Goal: Information Seeking & Learning: Learn about a topic

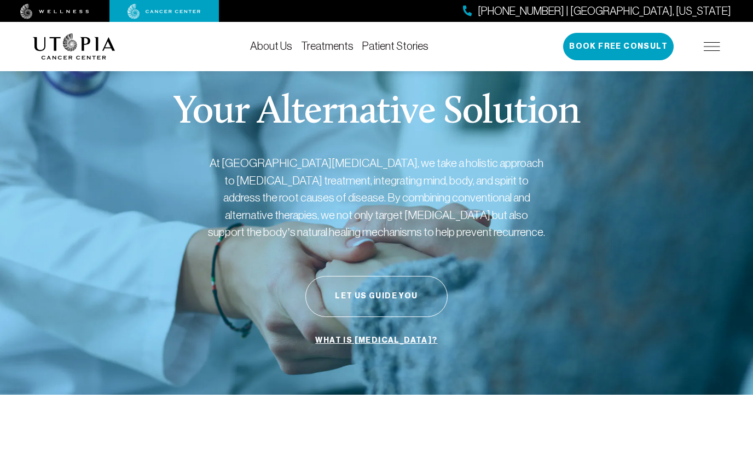
click at [250, 47] on link "About Us" at bounding box center [271, 46] width 42 height 12
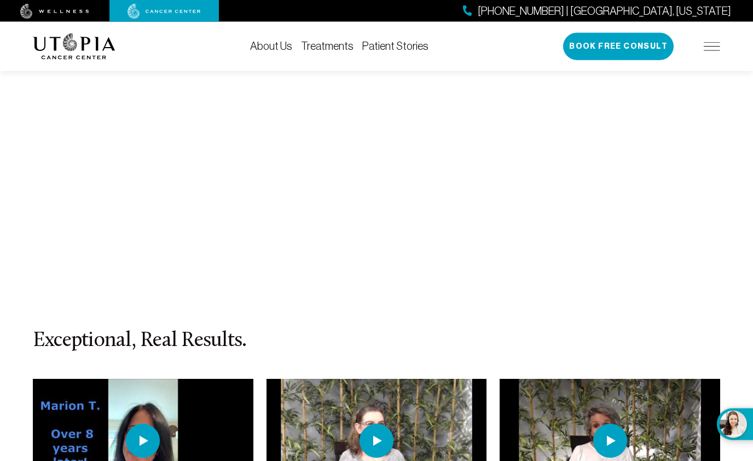
scroll to position [4687, 0]
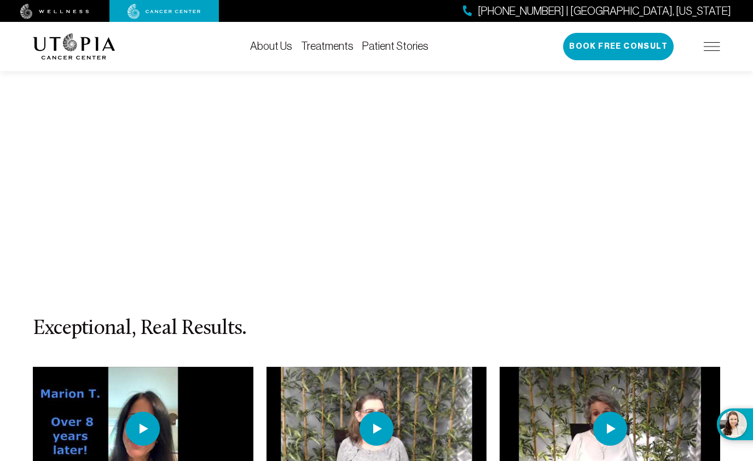
click at [148, 411] on img at bounding box center [143, 428] width 34 height 34
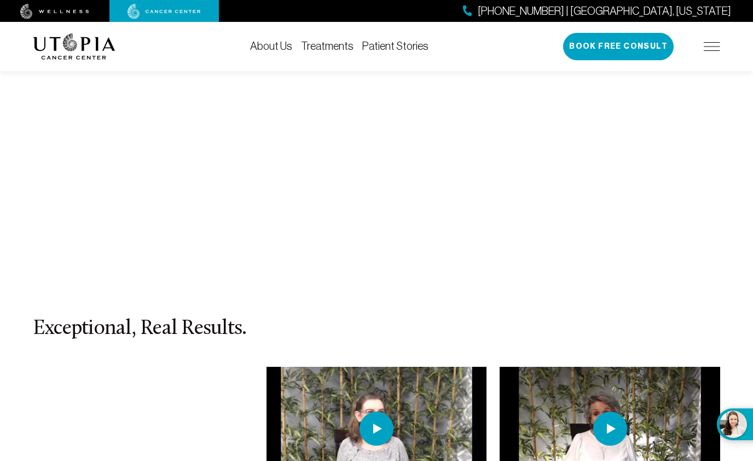
click at [381, 411] on img at bounding box center [376, 428] width 34 height 34
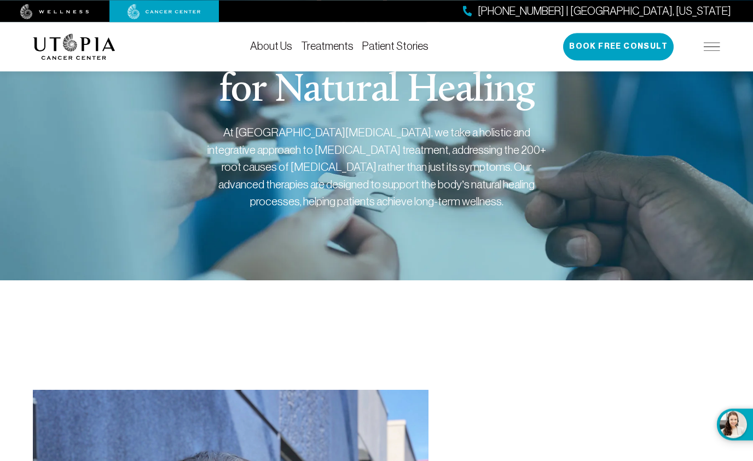
scroll to position [0, 0]
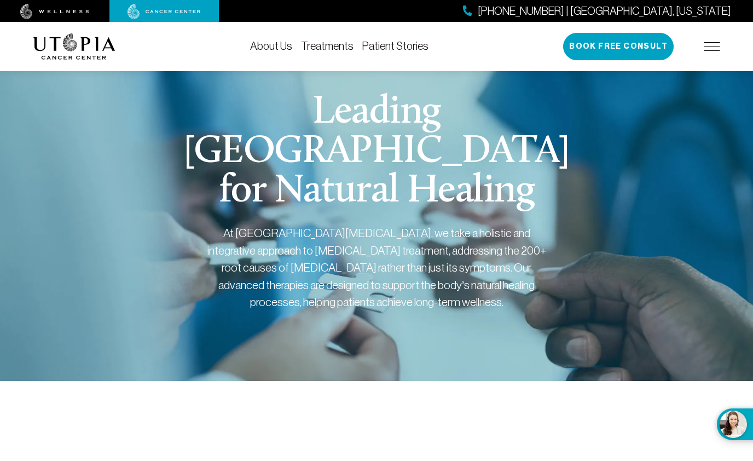
click at [301, 45] on link "Treatments" at bounding box center [327, 46] width 53 height 12
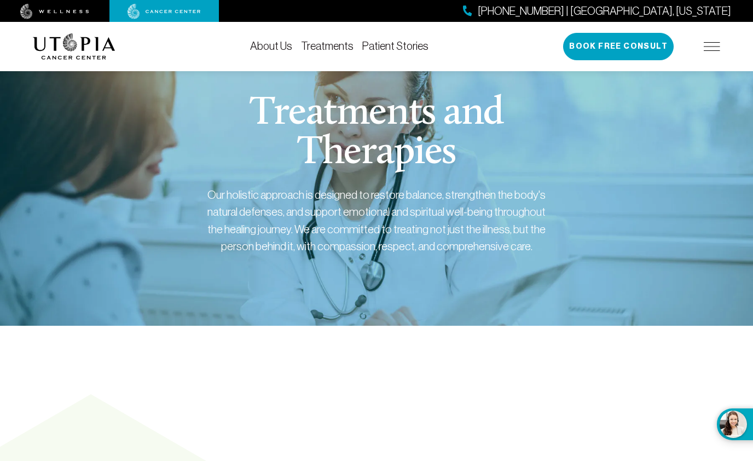
click at [362, 44] on link "Patient Stories" at bounding box center [395, 46] width 66 height 12
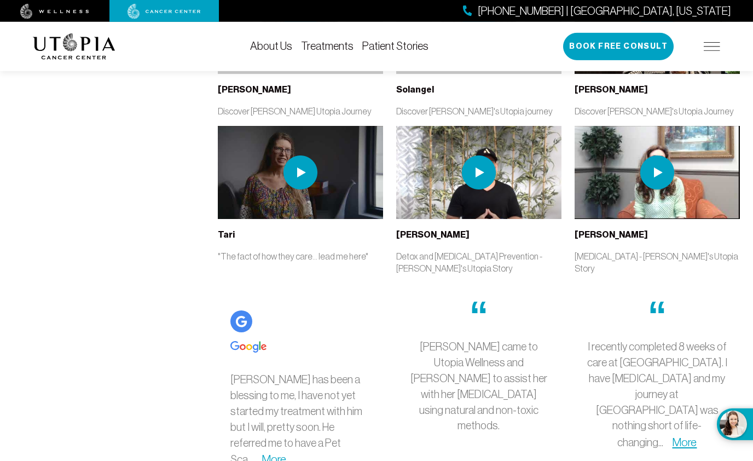
scroll to position [2288, 0]
click at [286, 452] on link "More" at bounding box center [274, 458] width 25 height 13
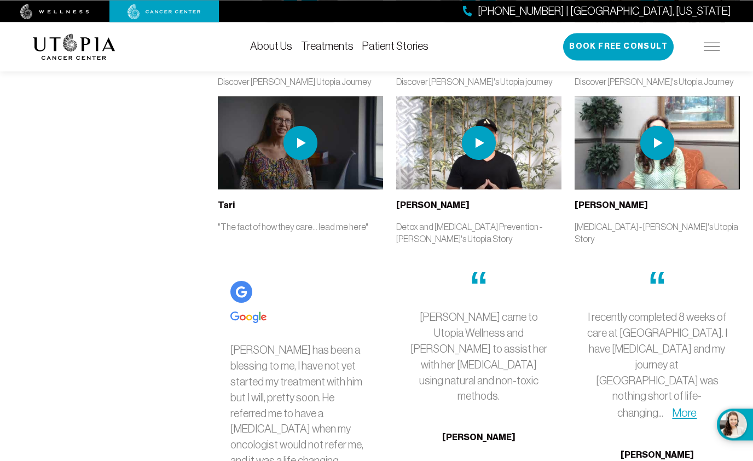
scroll to position [2344, 0]
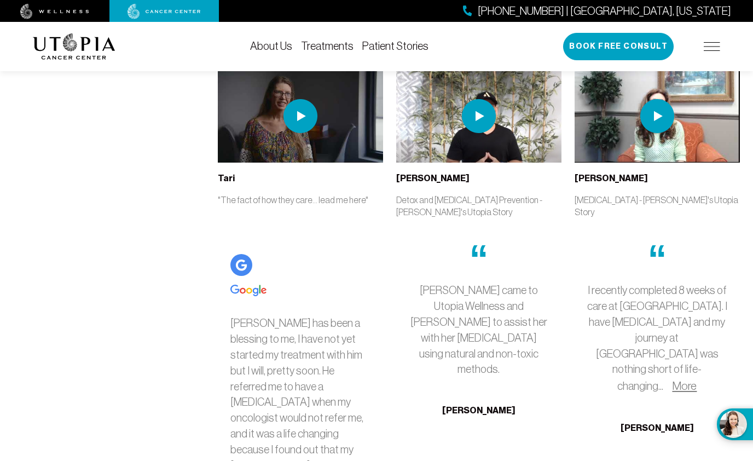
click at [696, 379] on link "More" at bounding box center [684, 385] width 25 height 13
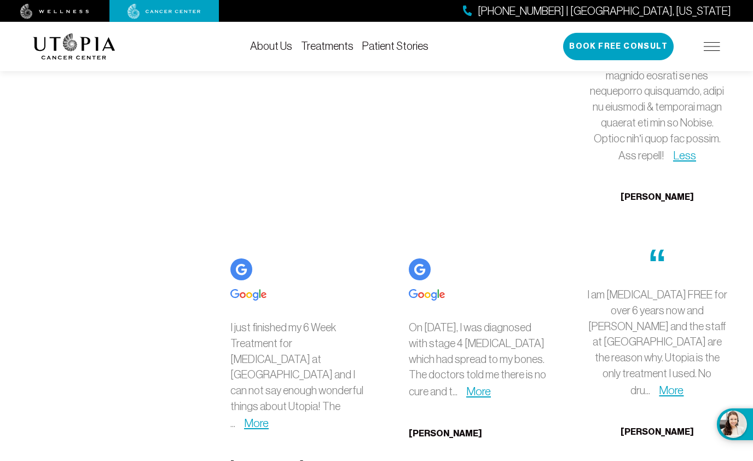
scroll to position [3237, 0]
click at [248, 416] on link "More" at bounding box center [256, 422] width 25 height 13
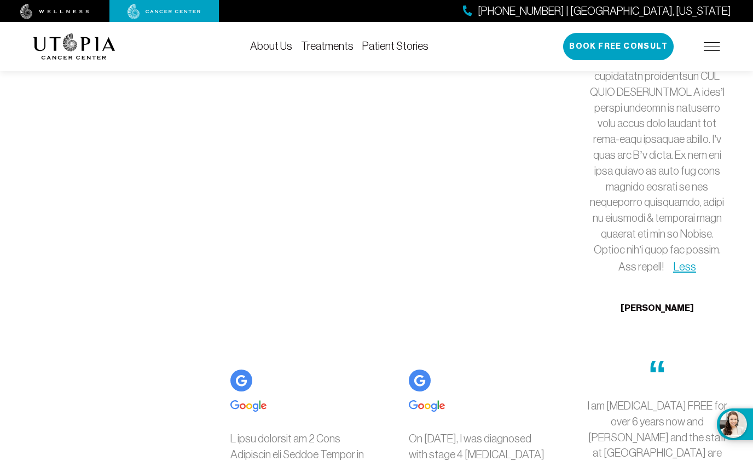
scroll to position [3181, 0]
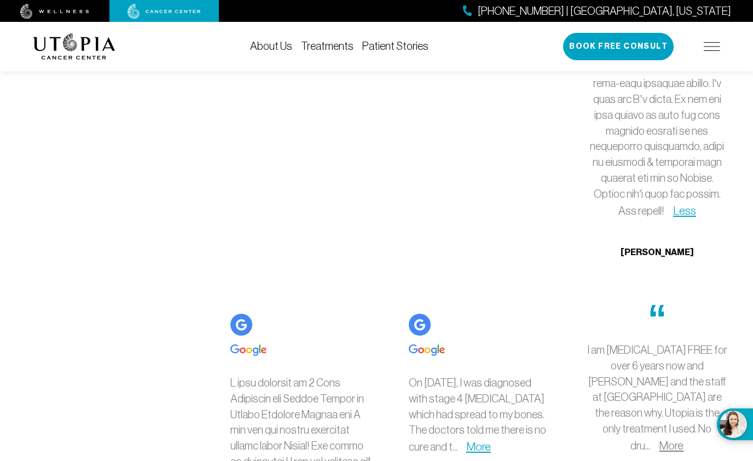
click at [664, 439] on link "More" at bounding box center [671, 445] width 25 height 13
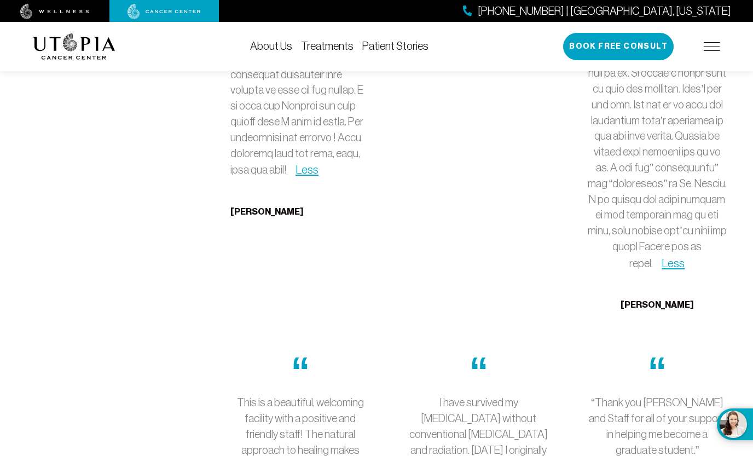
scroll to position [4018, 0]
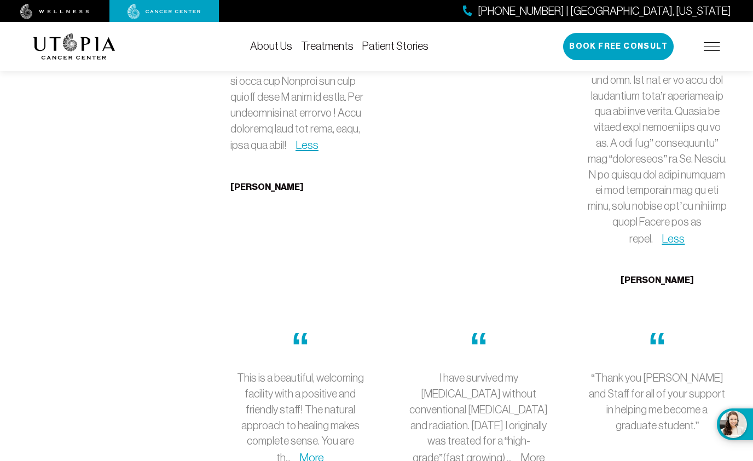
click at [525, 451] on link "More" at bounding box center [532, 457] width 25 height 13
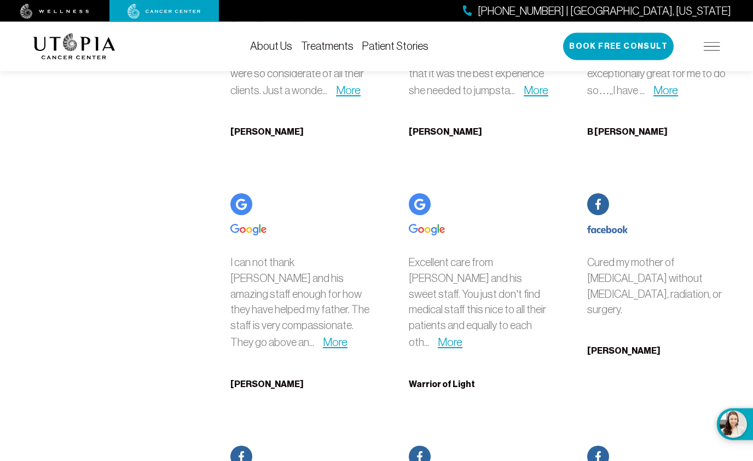
scroll to position [5803, 0]
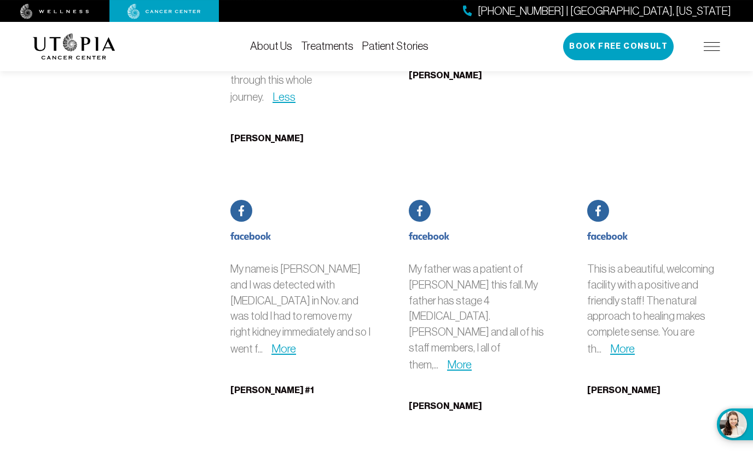
scroll to position [6362, 0]
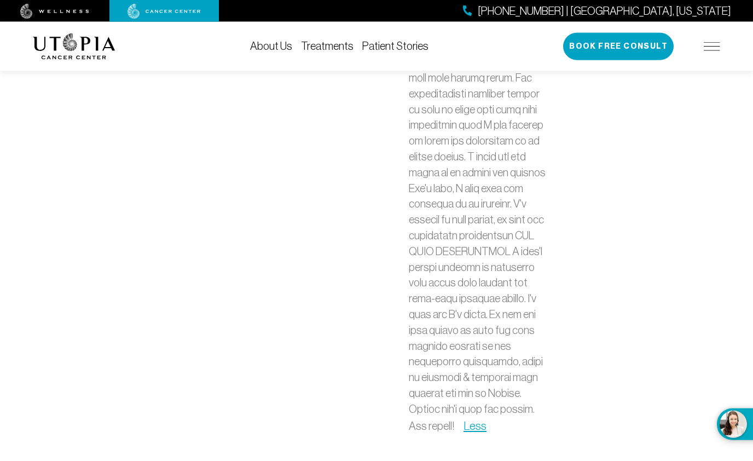
scroll to position [7254, 0]
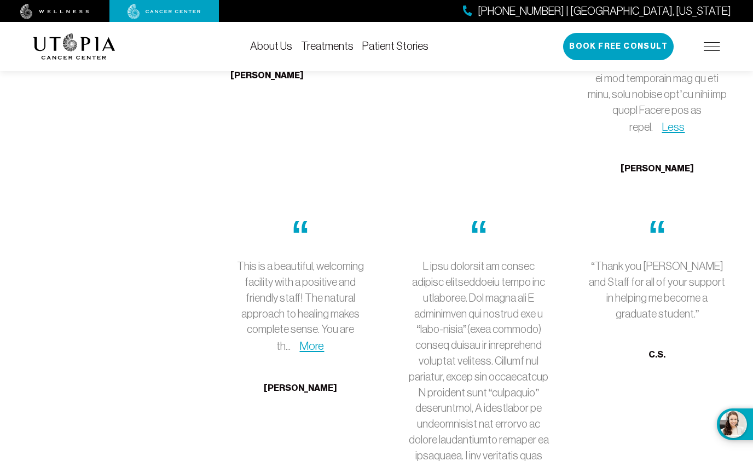
scroll to position [4013, 0]
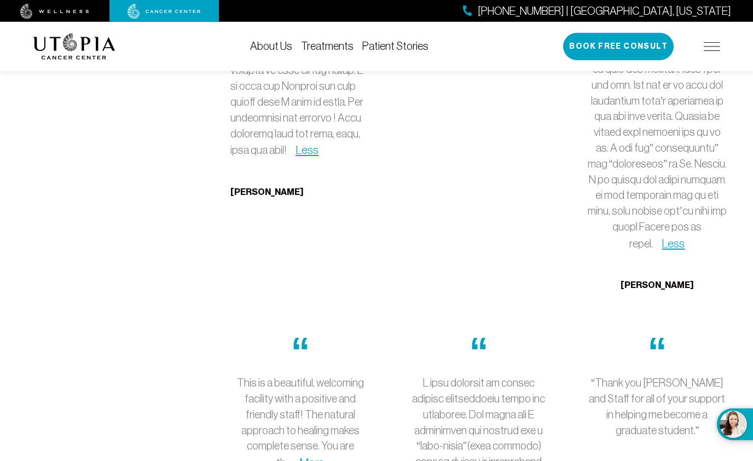
click at [732, 319] on div "“ “Thank you [PERSON_NAME] and Staff for all of your support in helping me beco…" at bounding box center [656, 412] width 165 height 186
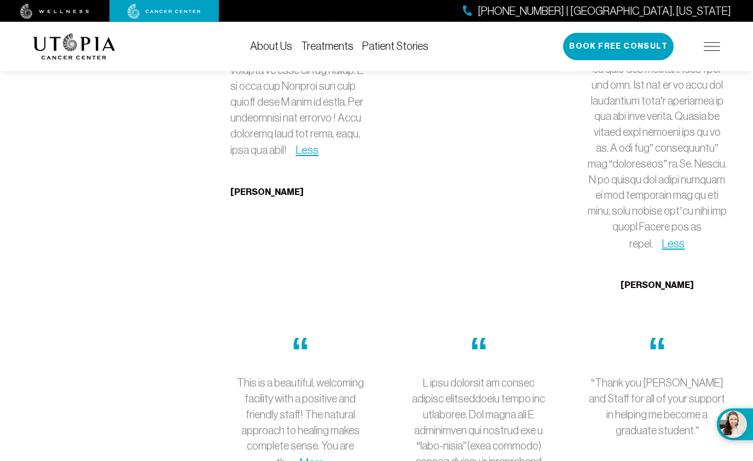
click at [597, 319] on div "“ “Thank you [PERSON_NAME] and Staff for all of your support in helping me beco…" at bounding box center [656, 412] width 165 height 186
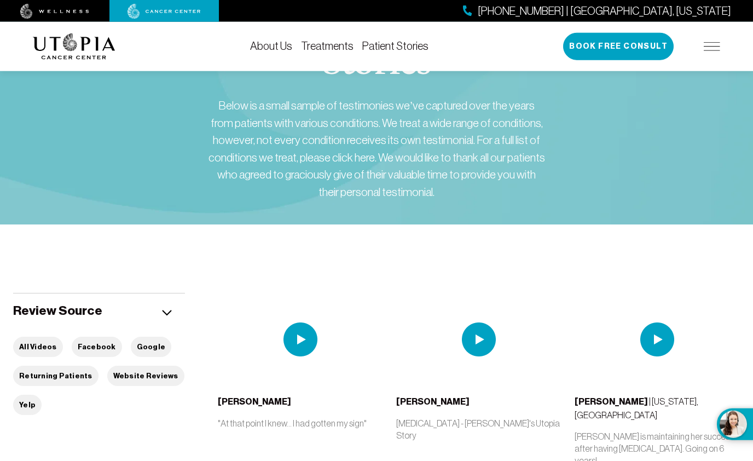
scroll to position [0, 0]
